Goal: Transaction & Acquisition: Purchase product/service

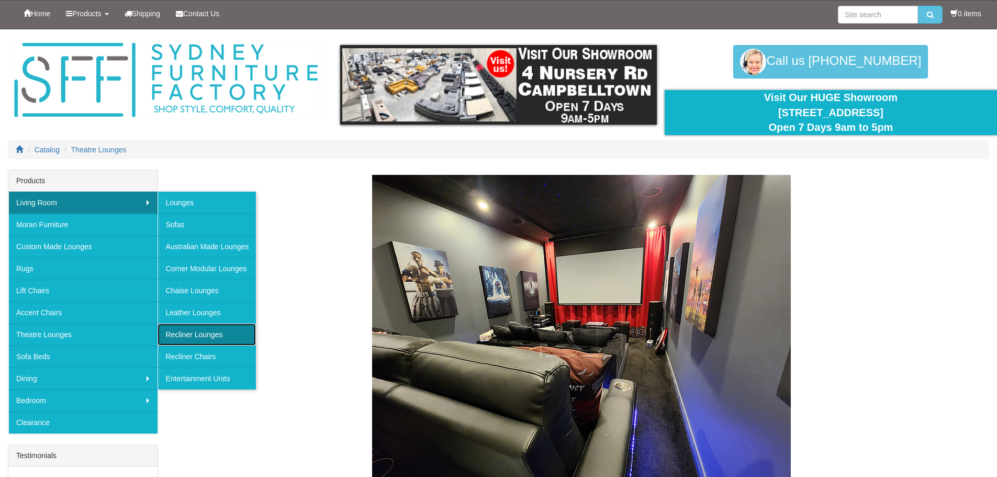
click at [205, 326] on link "Recliner Lounges" at bounding box center [206, 334] width 98 height 22
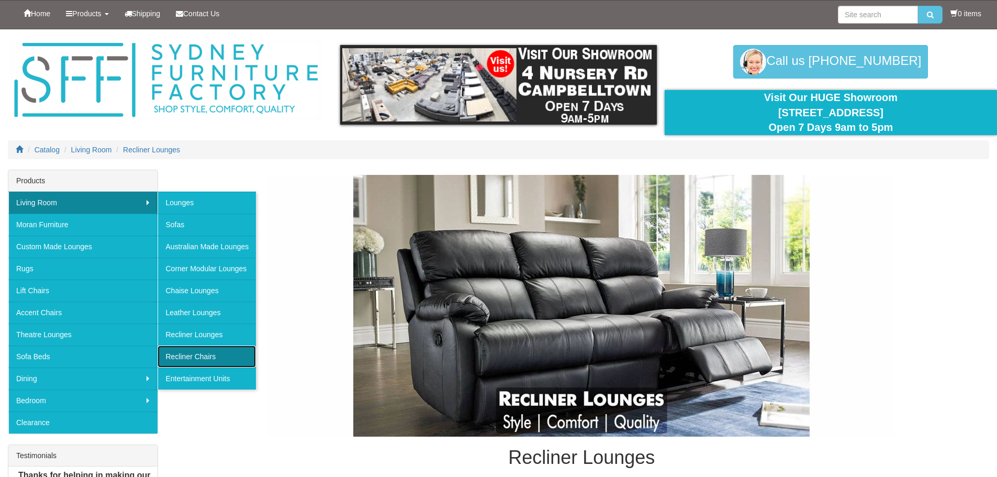
click at [212, 354] on link "Recliner Chairs" at bounding box center [206, 356] width 98 height 22
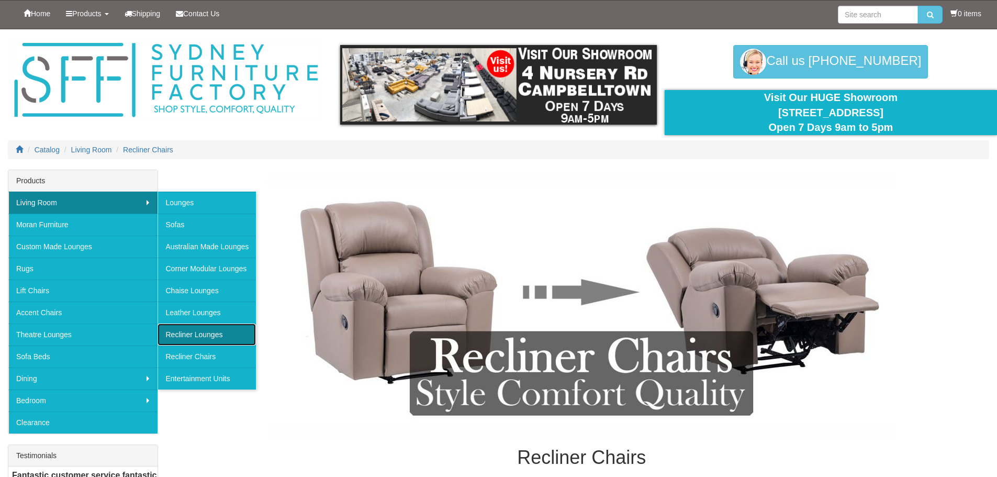
click at [226, 340] on link "Recliner Lounges" at bounding box center [206, 334] width 98 height 22
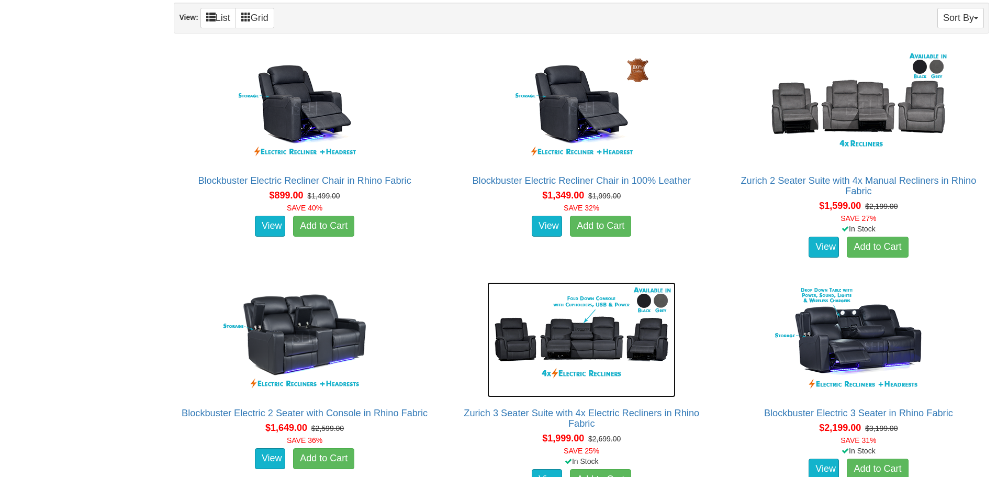
scroll to position [837, 0]
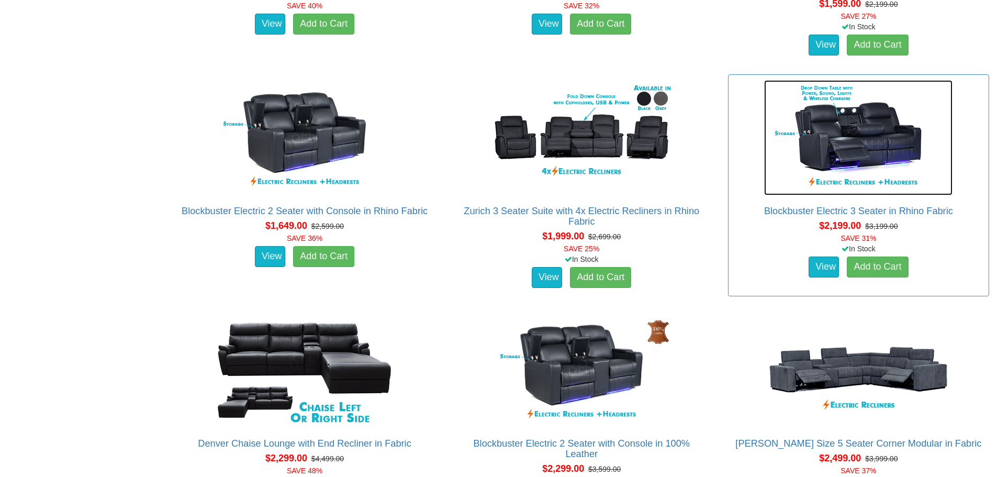
click at [867, 127] on img at bounding box center [858, 137] width 188 height 115
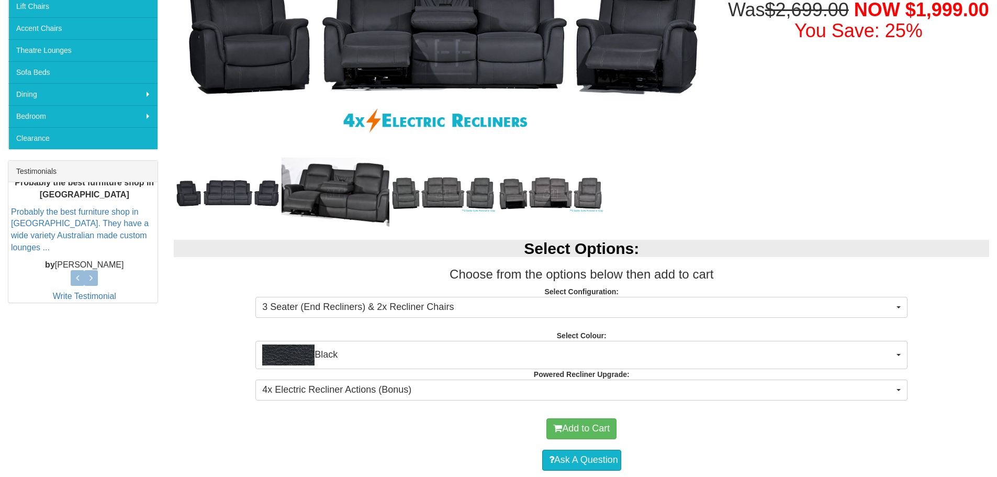
scroll to position [314, 0]
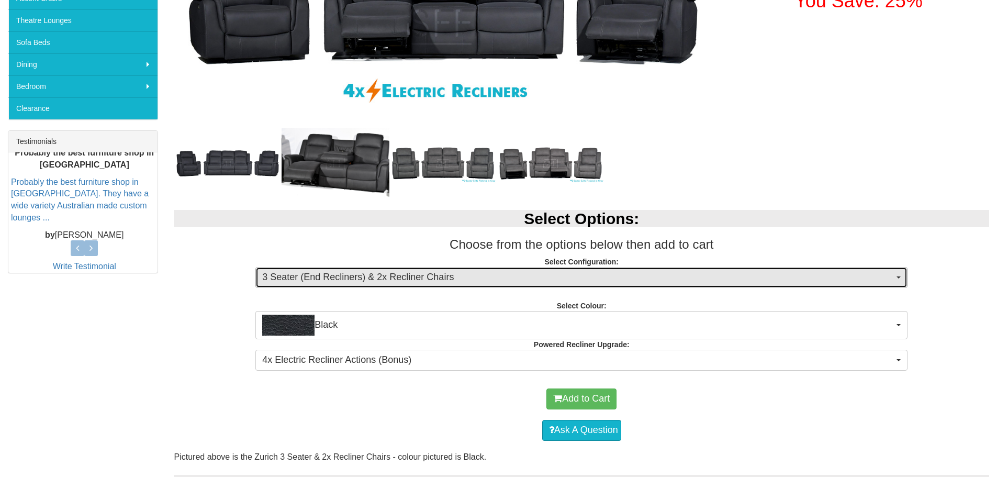
click at [467, 280] on span "3 Seater (End Recliners) & 2x Recliner Chairs" at bounding box center [577, 277] width 631 height 14
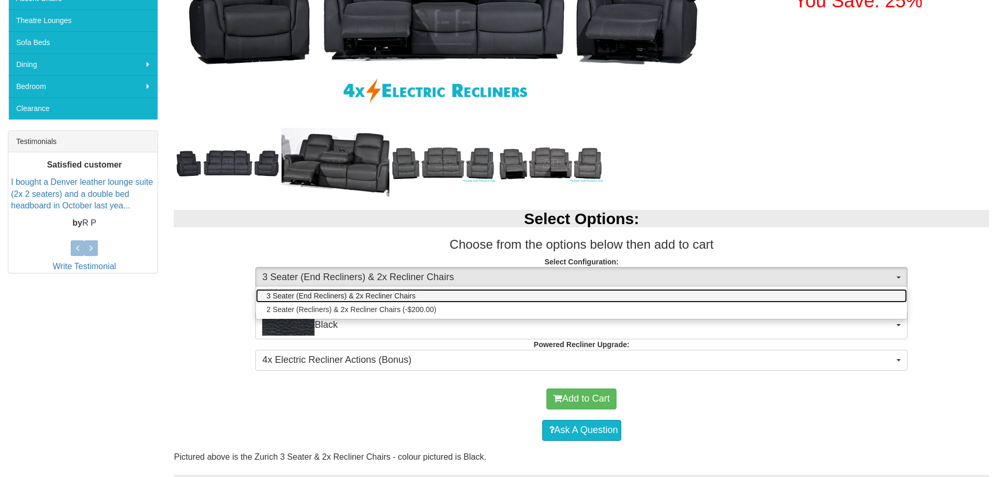
click at [439, 297] on link "3 Seater (End Recliners) & 2x Recliner Chairs" at bounding box center [581, 296] width 651 height 14
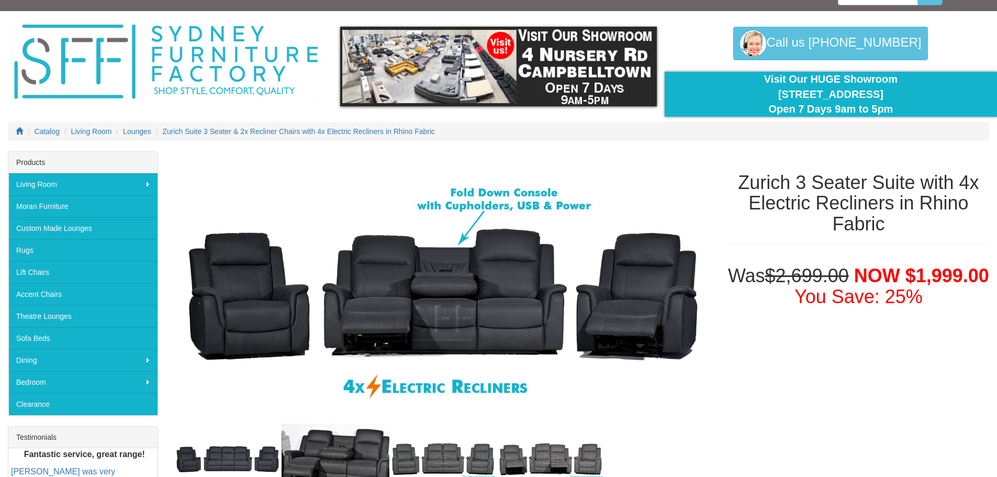
scroll to position [0, 0]
